Goal: Answer question/provide support: Share knowledge or assist other users

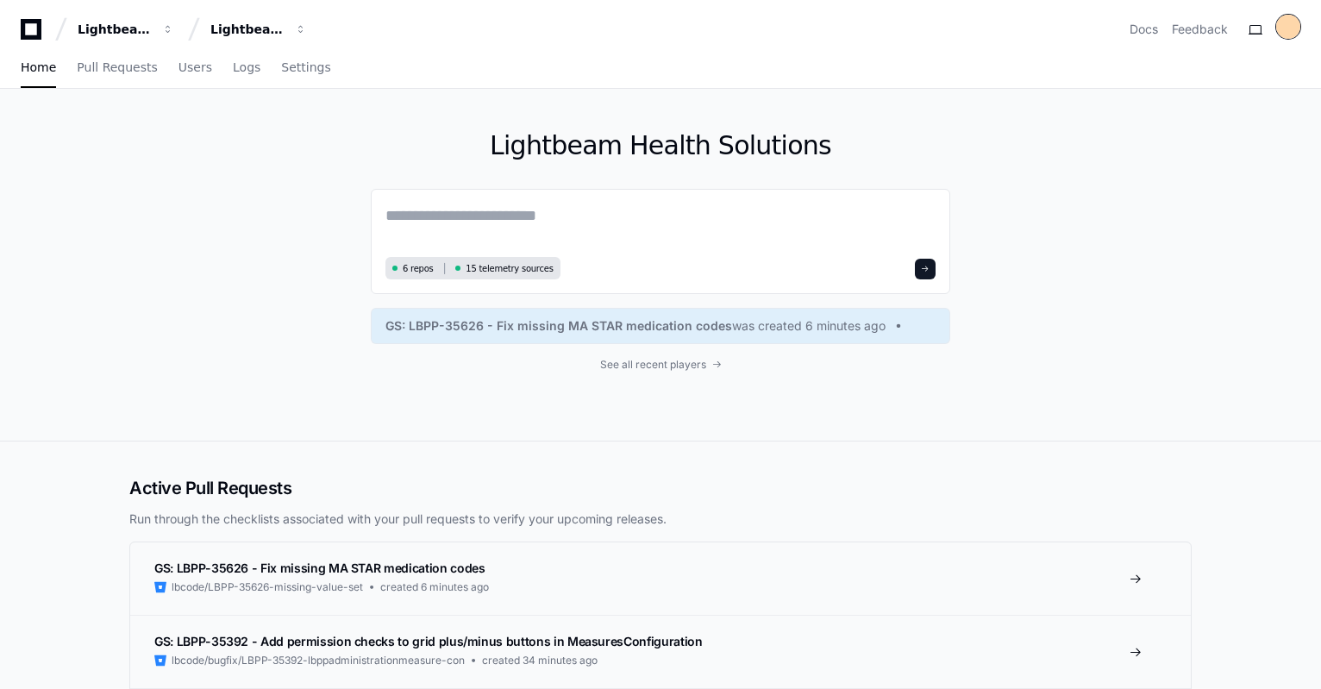
click at [1295, 34] on div at bounding box center [1288, 27] width 24 height 24
click at [1261, 29] on button at bounding box center [1255, 30] width 28 height 28
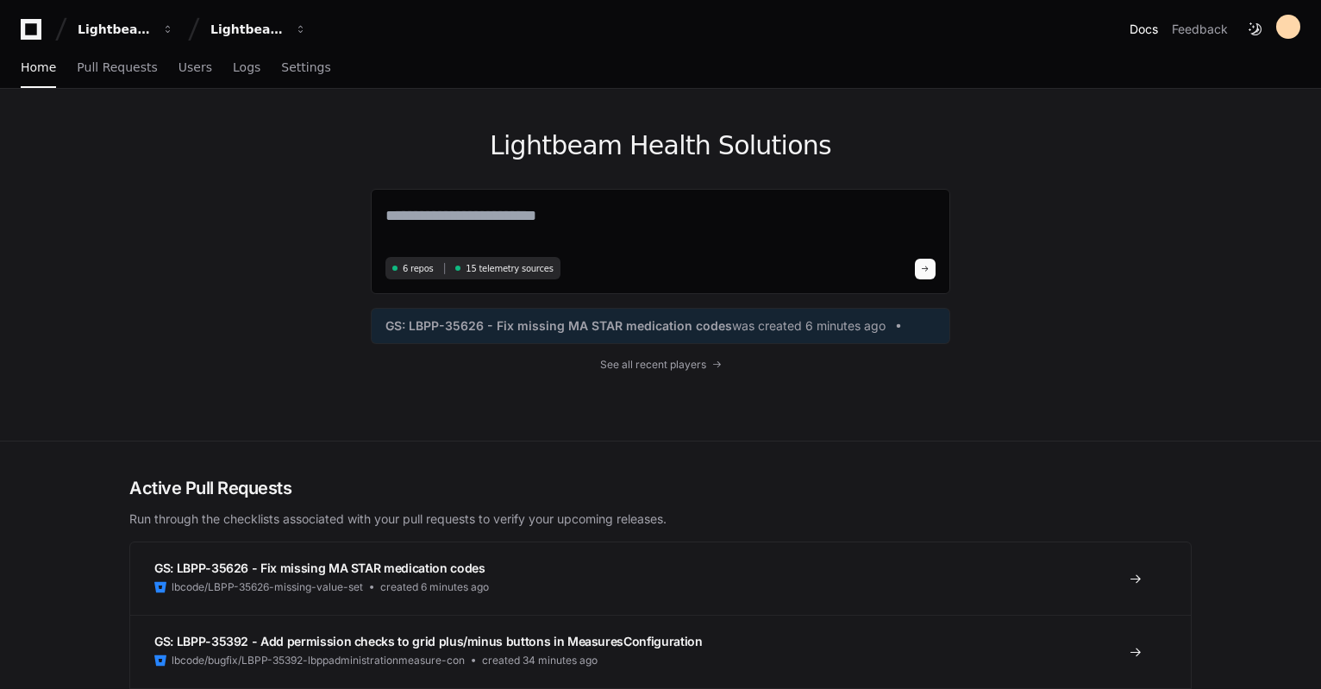
click at [1138, 34] on link "Docs" at bounding box center [1143, 29] width 28 height 17
click at [622, 223] on textarea at bounding box center [660, 227] width 550 height 48
type textarea "**********"
click at [178, 75] on link "Users" at bounding box center [195, 68] width 34 height 40
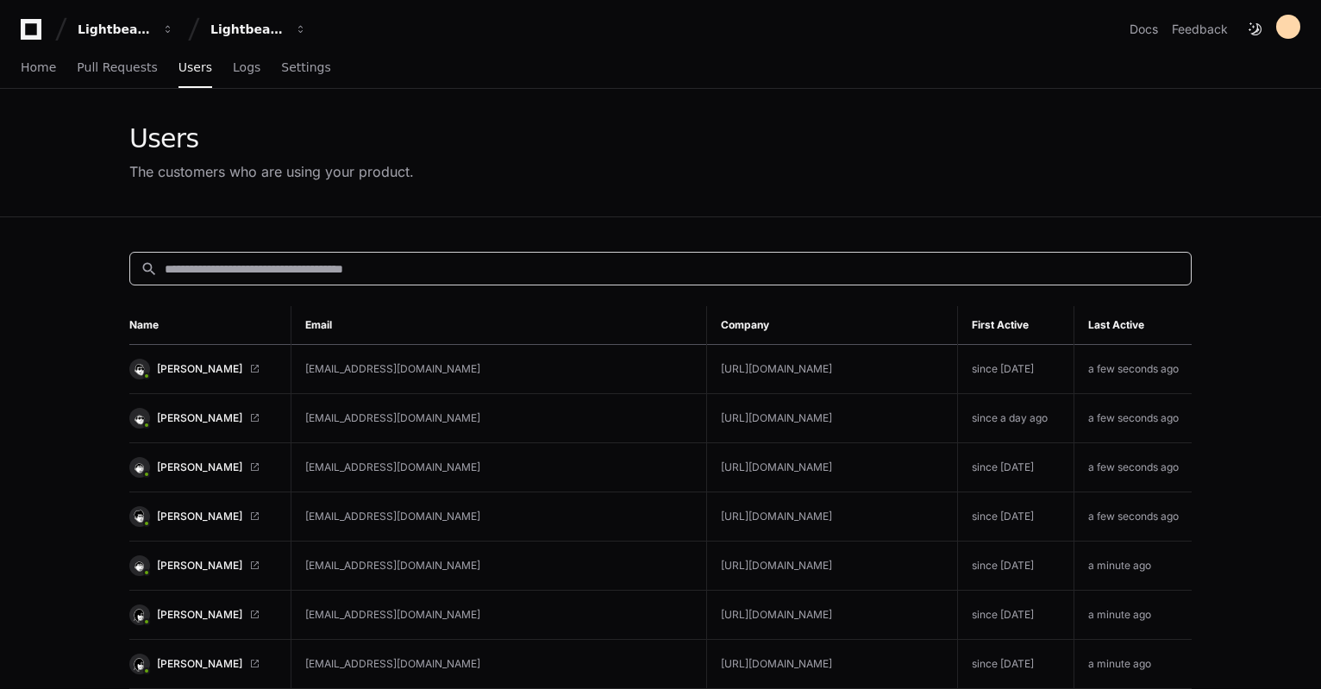
click at [303, 260] on input at bounding box center [673, 268] width 1016 height 17
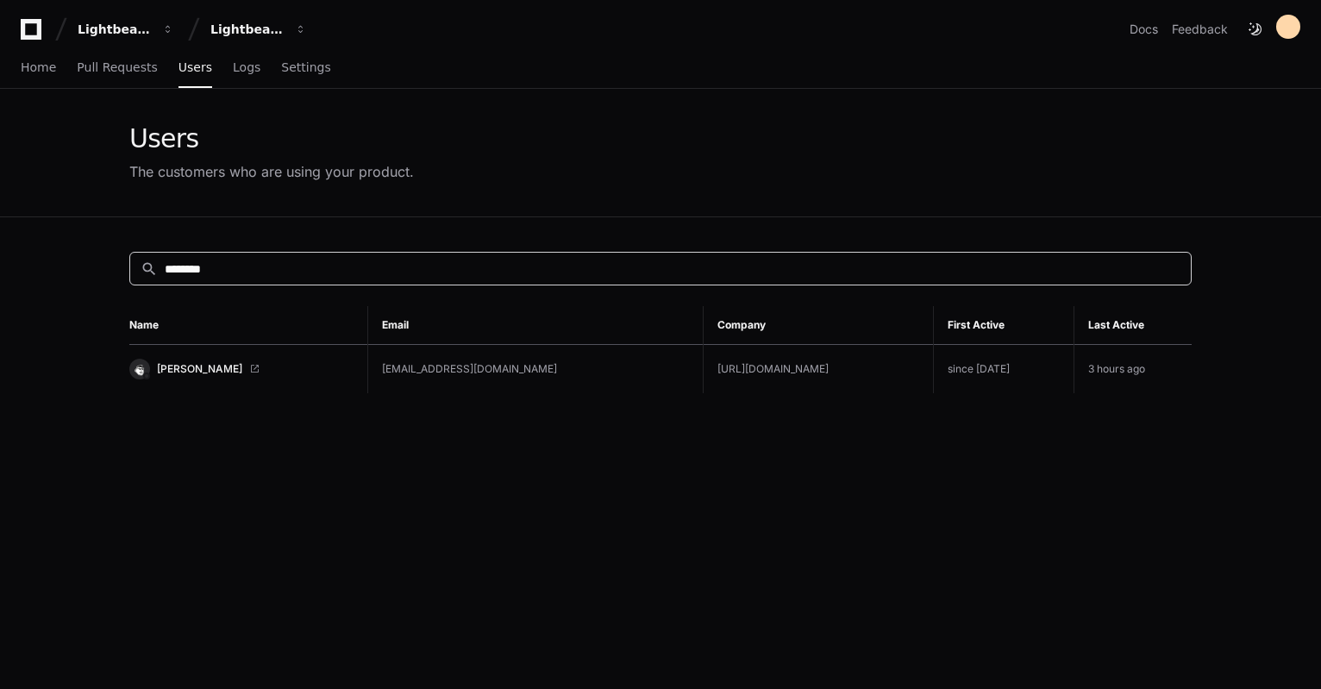
type input "********"
click at [223, 354] on td "Anthony DiMauro" at bounding box center [248, 369] width 238 height 49
click at [228, 365] on span "Anthony DiMauro" at bounding box center [199, 369] width 85 height 14
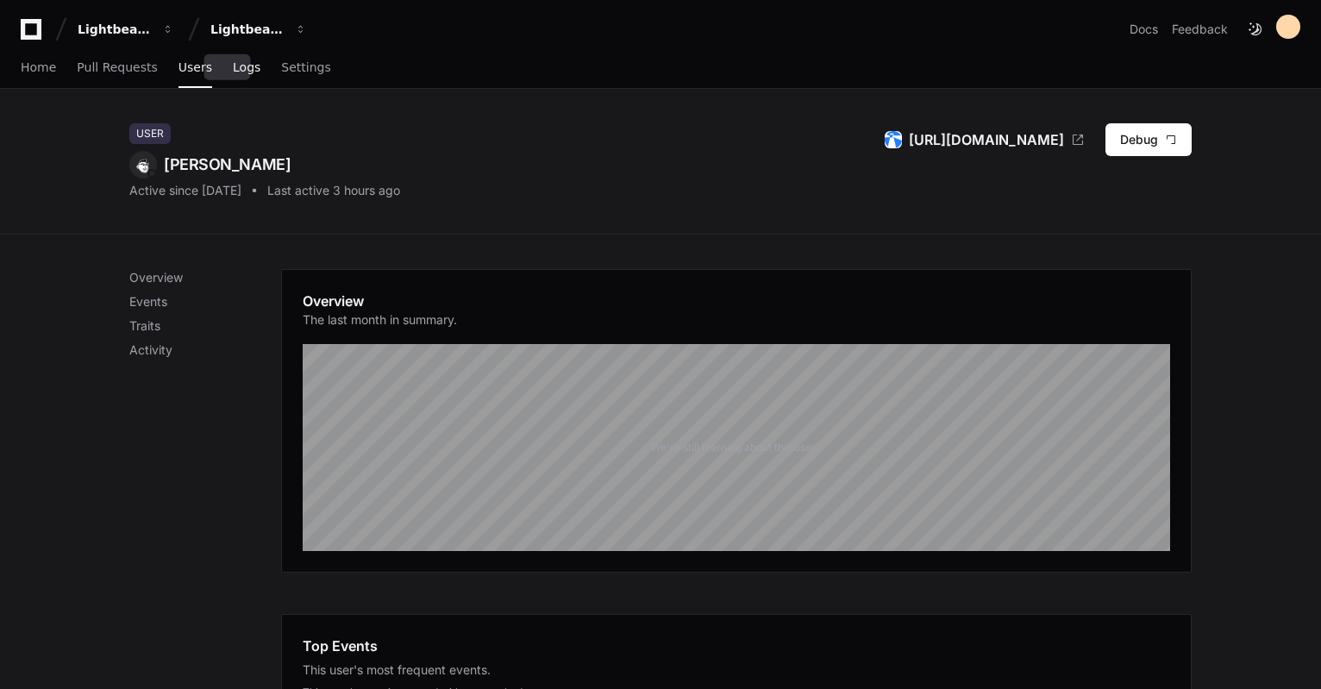
click at [233, 75] on link "Logs" at bounding box center [247, 68] width 28 height 40
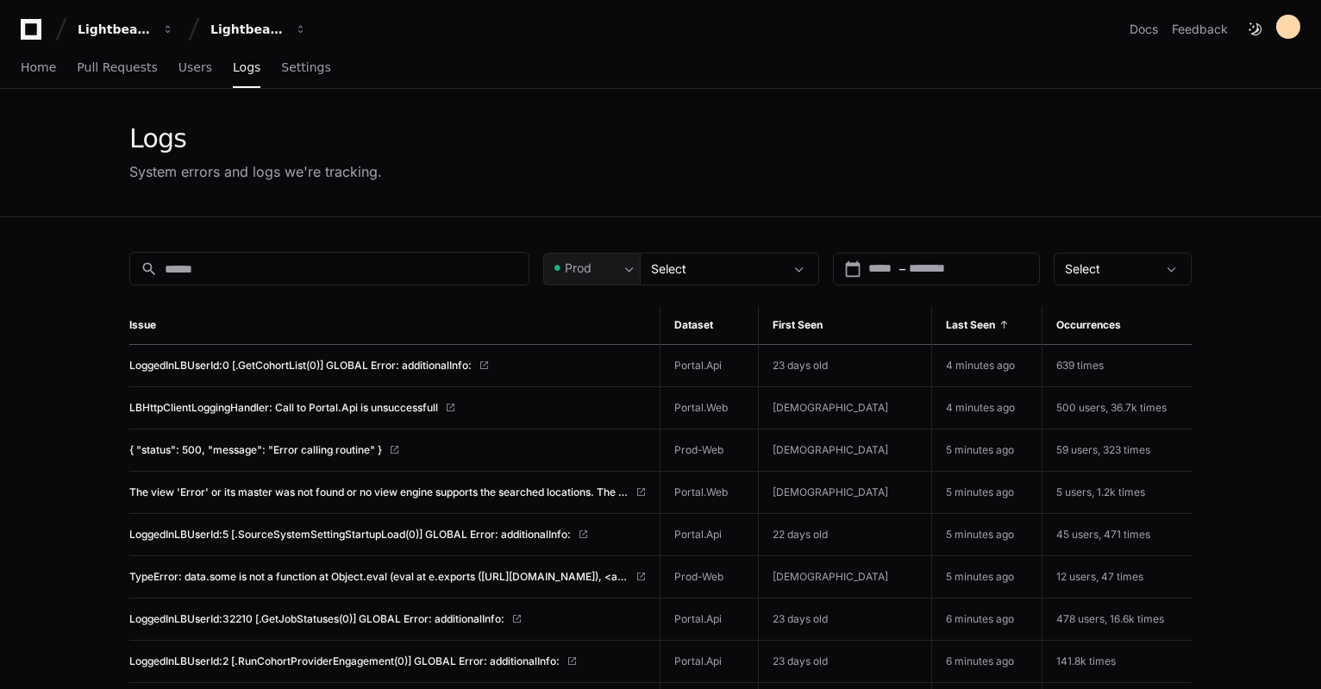
click at [29, 39] on icon at bounding box center [31, 29] width 21 height 21
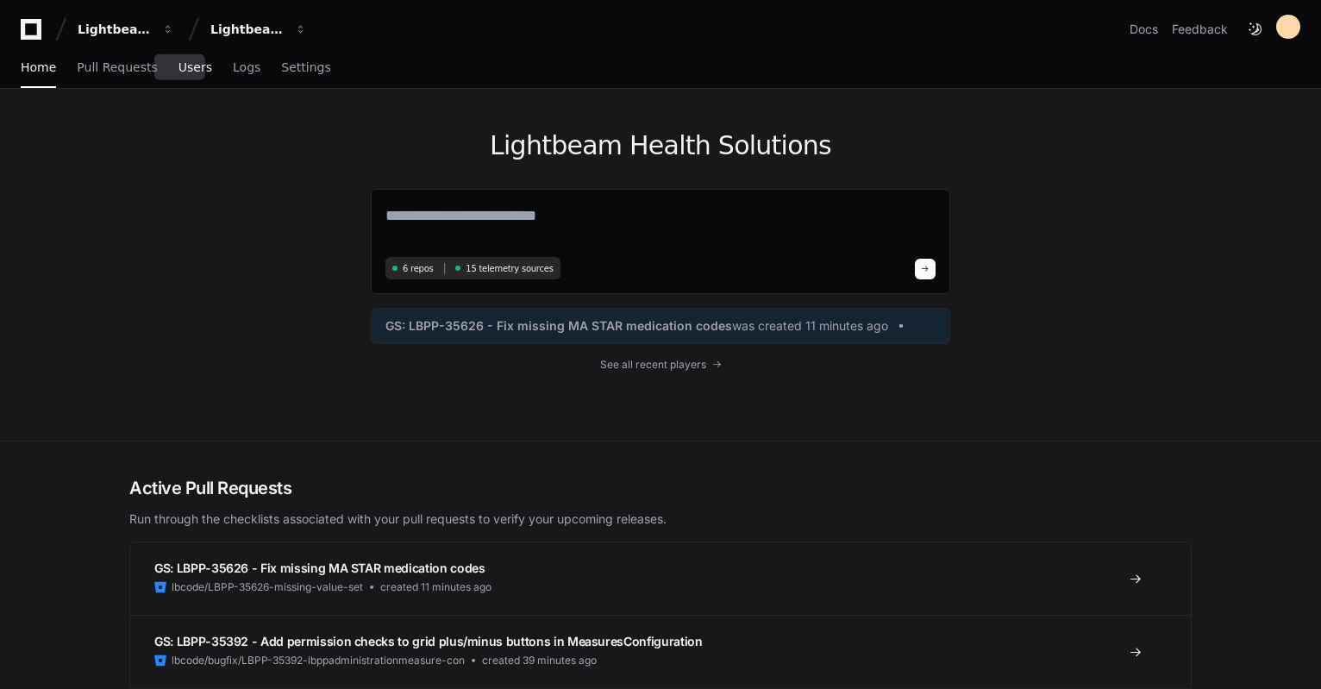
click at [179, 70] on span "Users" at bounding box center [195, 67] width 34 height 10
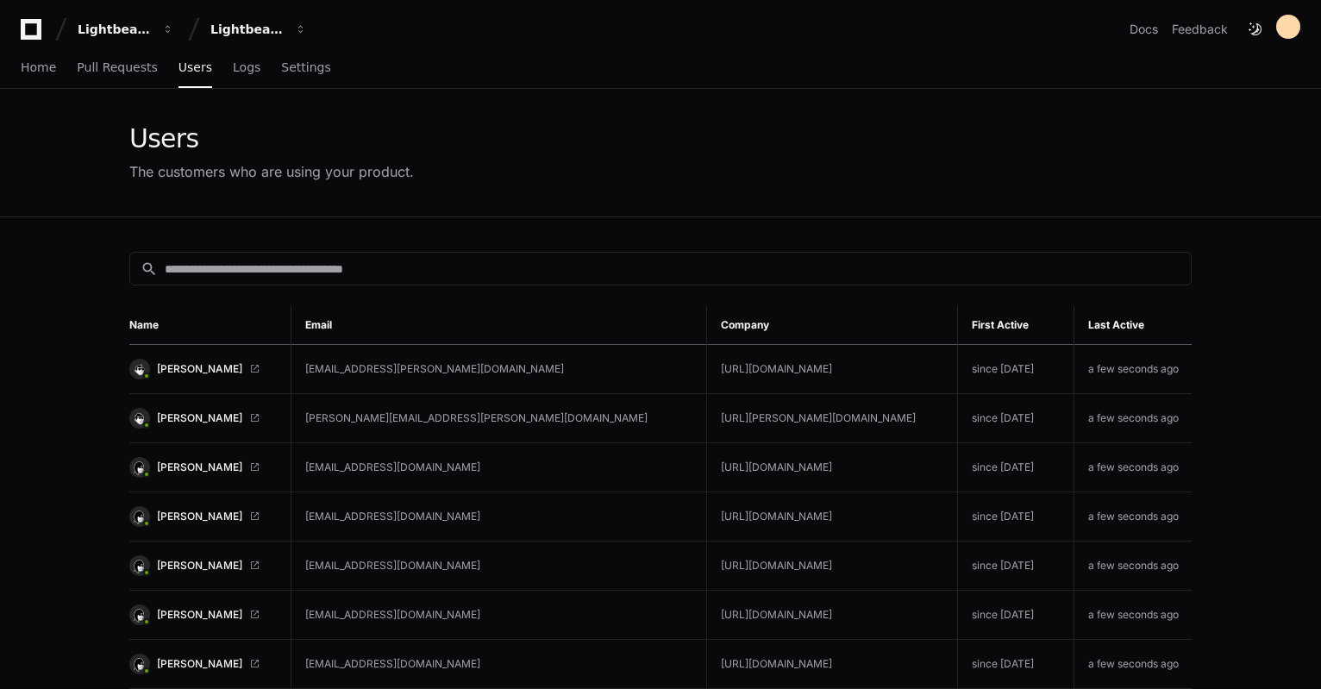
click at [16, 28] on div "Lightbeam Health Lightbeam Health Solutions Docs Feedback" at bounding box center [660, 22] width 1321 height 45
click at [36, 29] on icon at bounding box center [31, 29] width 34 height 21
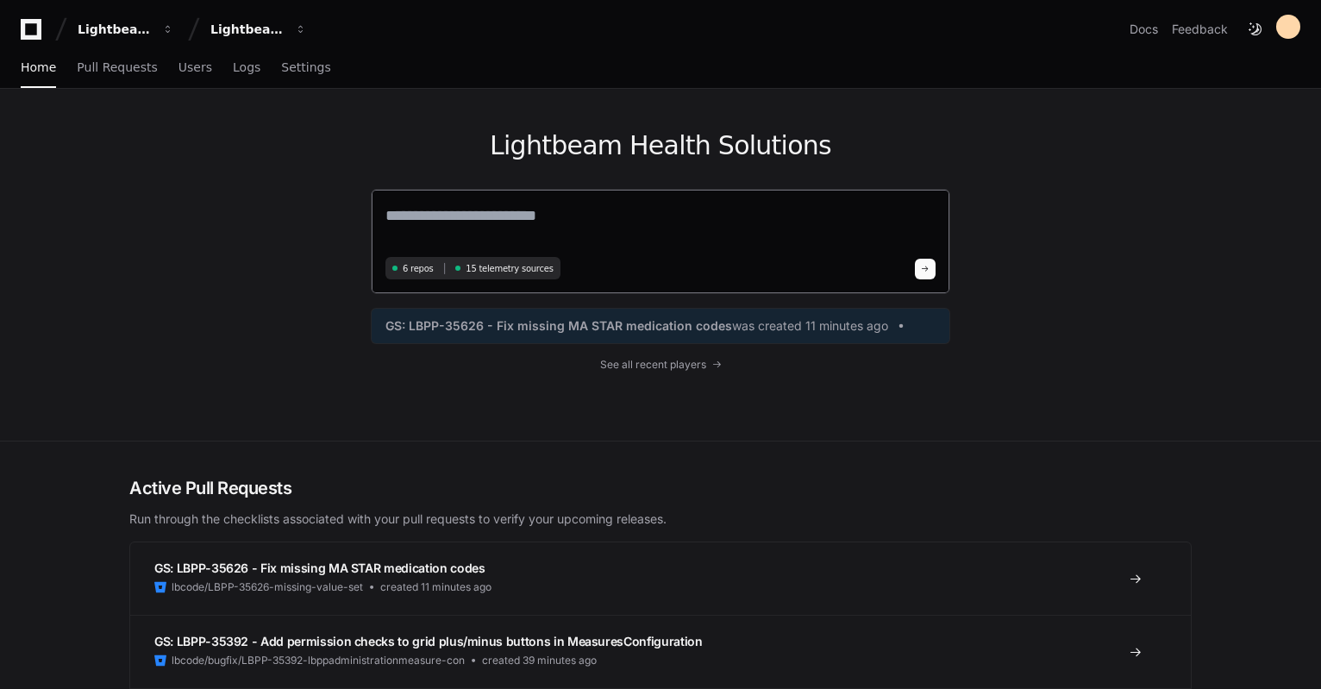
click at [480, 219] on textarea at bounding box center [660, 227] width 550 height 48
type textarea "**********"
click at [38, 77] on link "Home" at bounding box center [38, 68] width 35 height 40
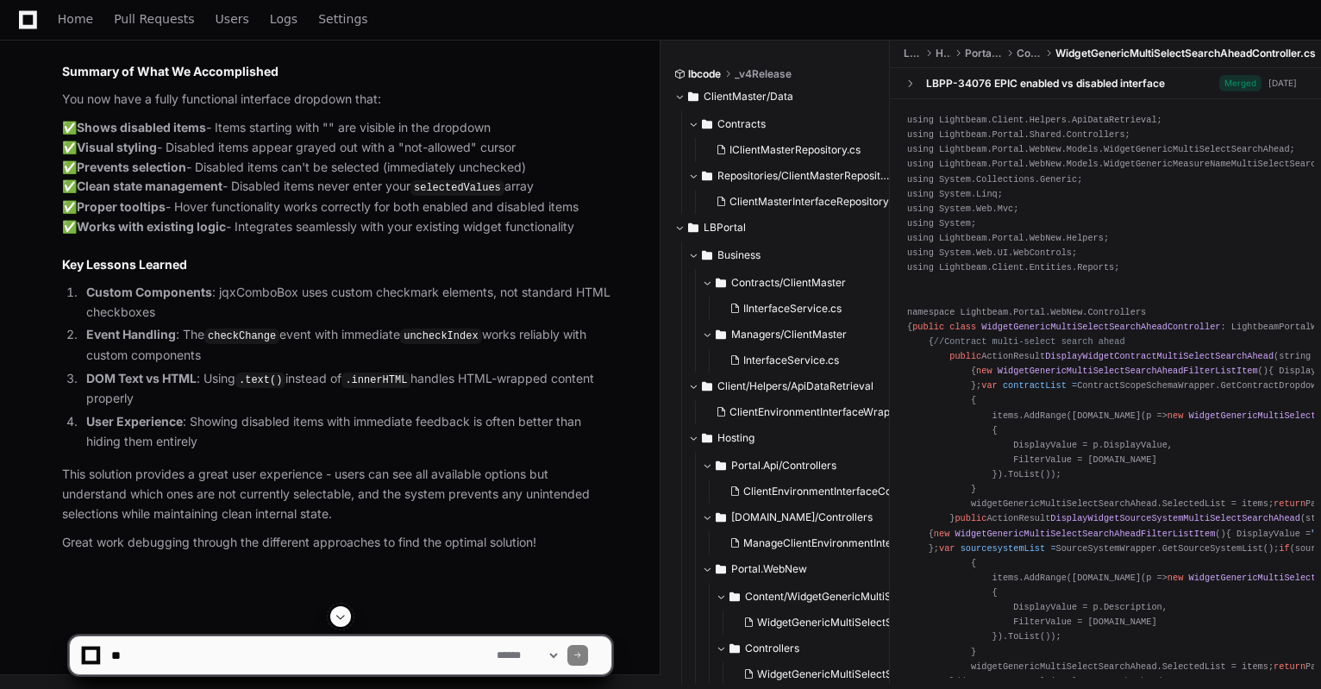
scroll to position [23850, 0]
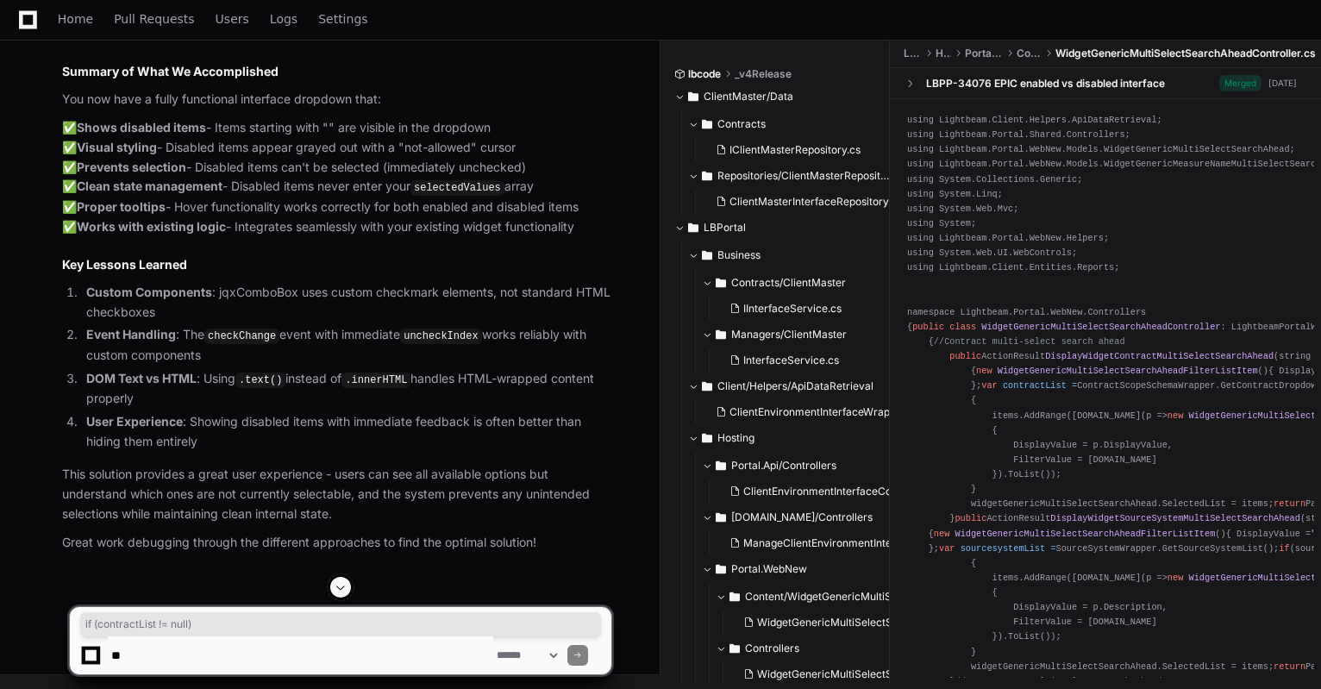
drag, startPoint x: 1320, startPoint y: 514, endPoint x: 1317, endPoint y: 503, distance: 10.7
click at [1317, 503] on div "using Lightbeam.Client.Helpers.ApiDataRetrieval; using Lightbeam.Portal.Shared.…" at bounding box center [1105, 388] width 431 height 578
